Goal: Task Accomplishment & Management: Use online tool/utility

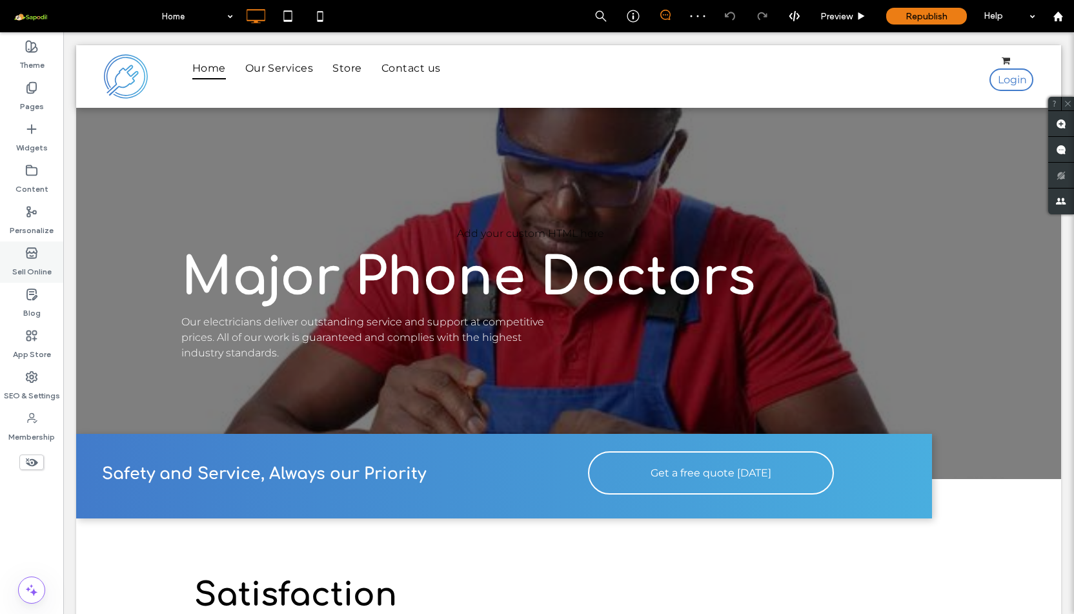
click at [40, 264] on label "Sell Online" at bounding box center [31, 269] width 39 height 18
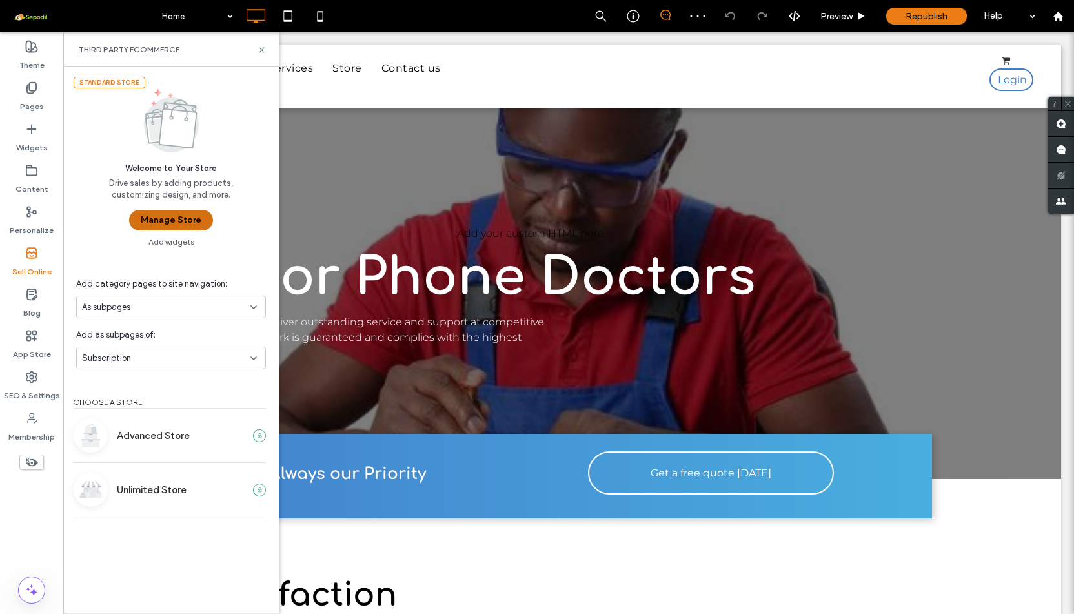
click at [179, 220] on button "Manage Store" at bounding box center [171, 220] width 84 height 21
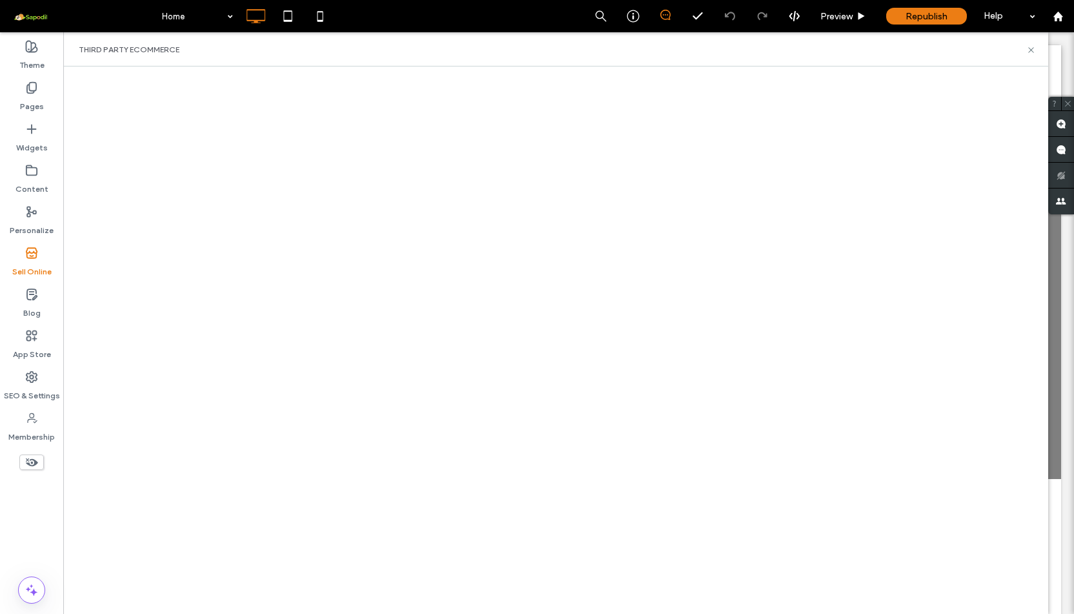
click at [26, 266] on label "Sell Online" at bounding box center [31, 269] width 39 height 18
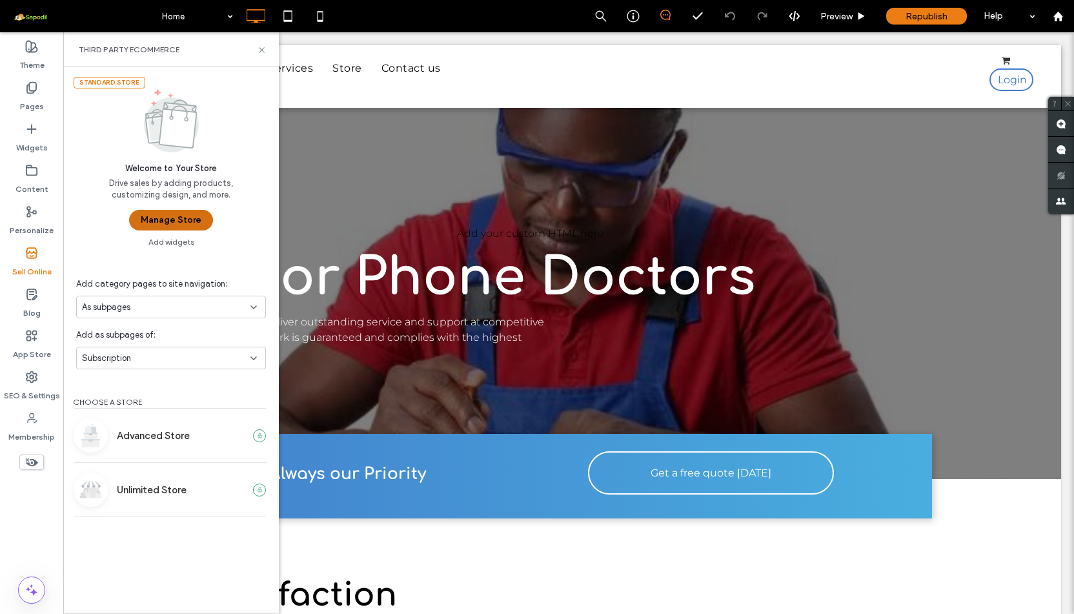
click at [150, 221] on button "Manage Store" at bounding box center [171, 220] width 84 height 21
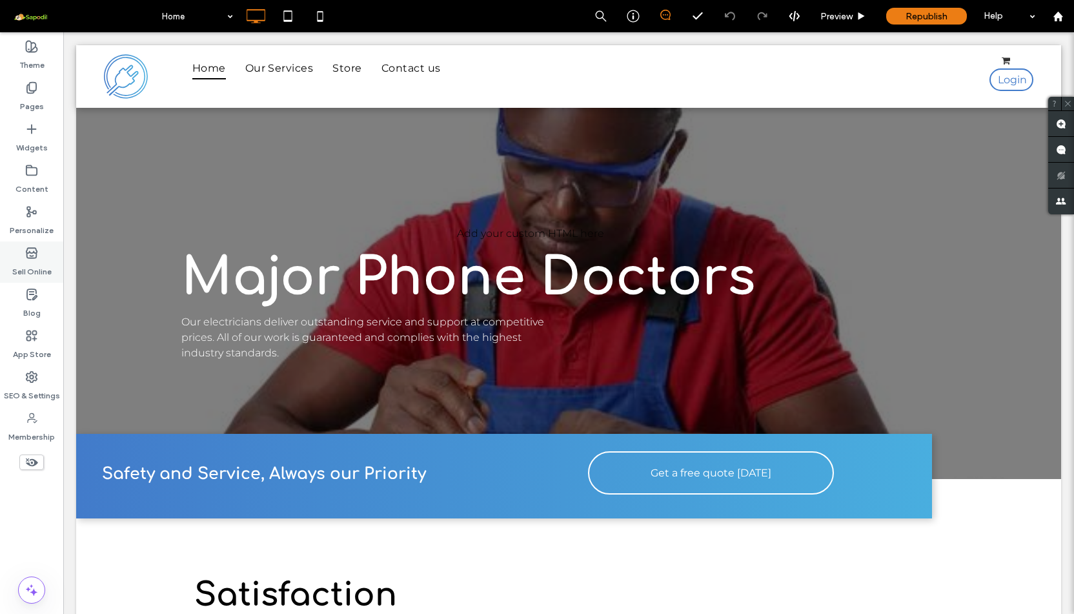
click at [41, 279] on div "Sell Online" at bounding box center [31, 261] width 63 height 41
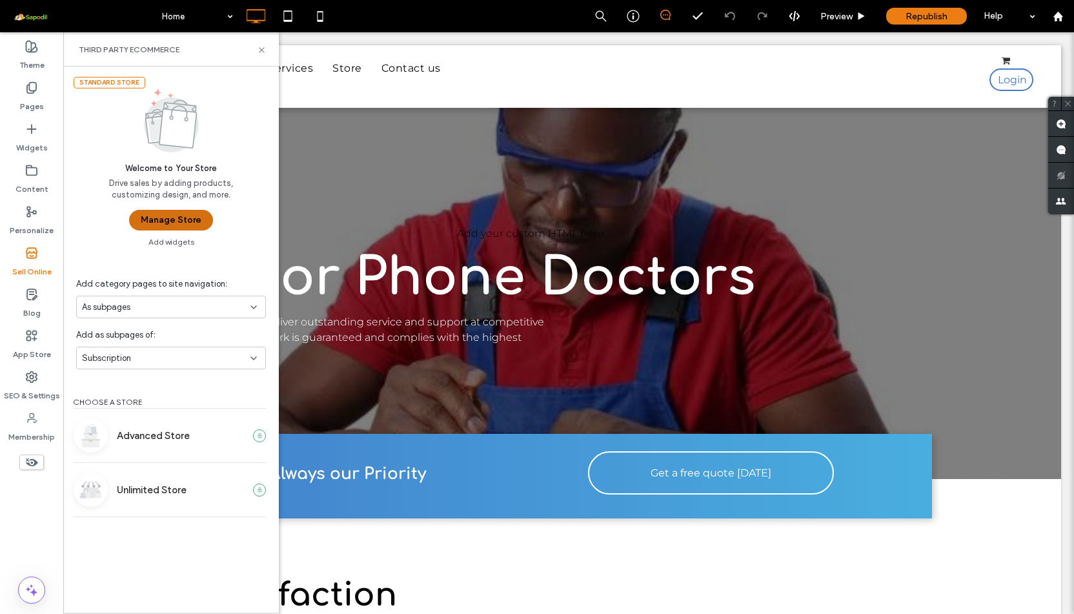
click at [178, 223] on button "Manage Store" at bounding box center [171, 220] width 84 height 21
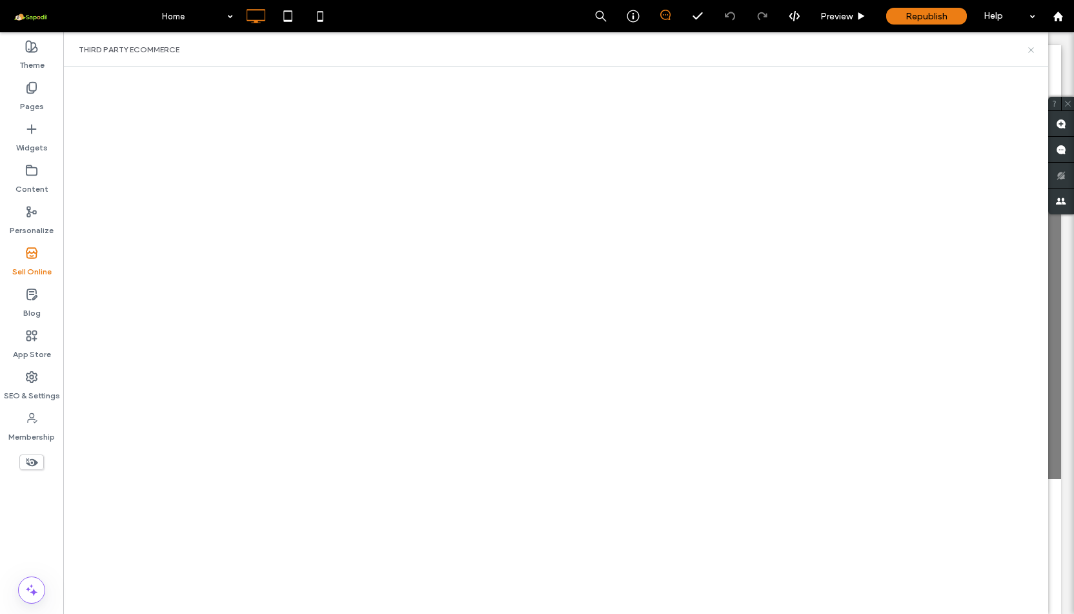
click at [1032, 46] on icon at bounding box center [1032, 50] width 10 height 10
